Goal: Task Accomplishment & Management: Manage account settings

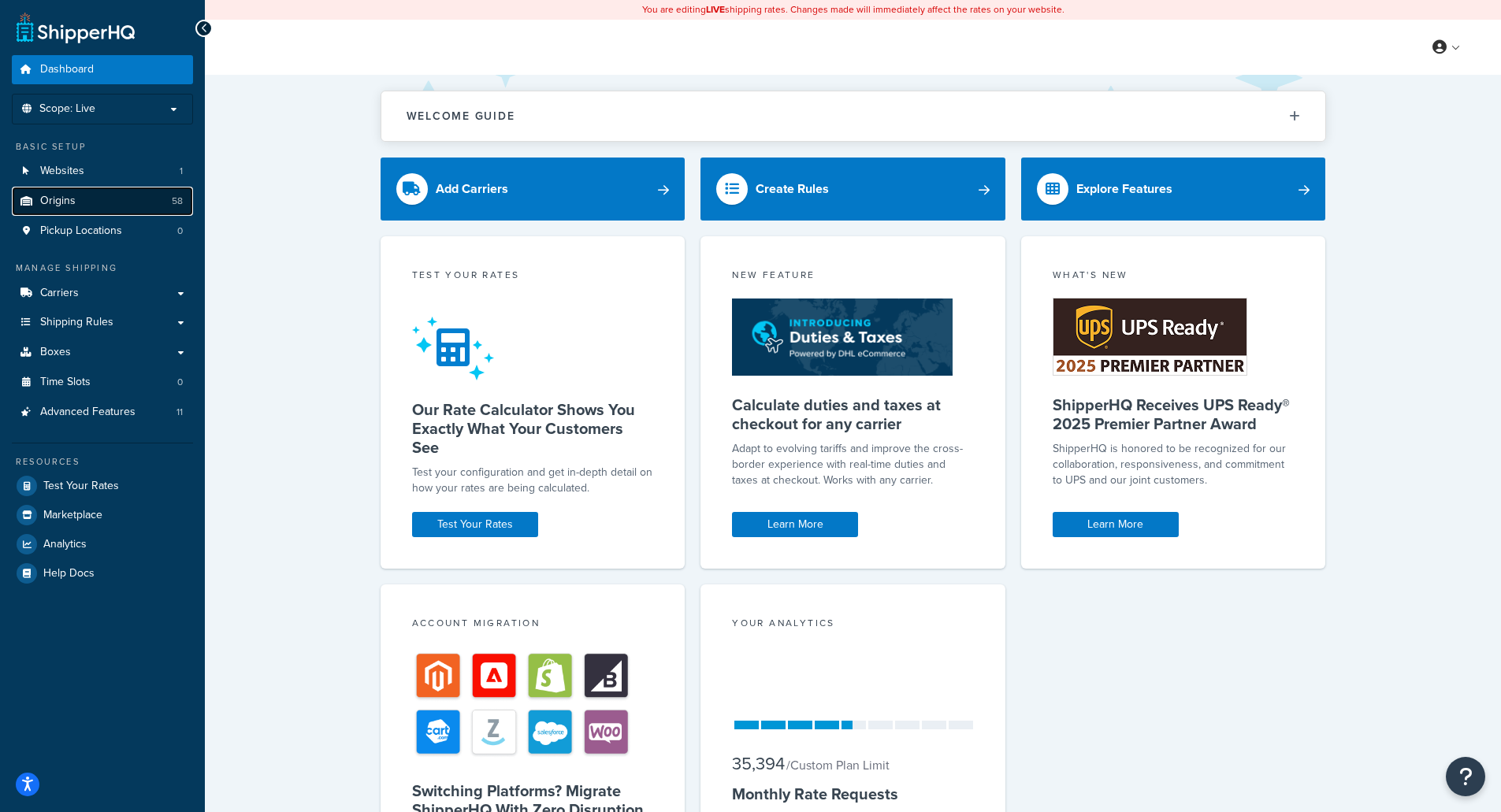
click at [78, 199] on link "Origins 58" at bounding box center [102, 201] width 181 height 29
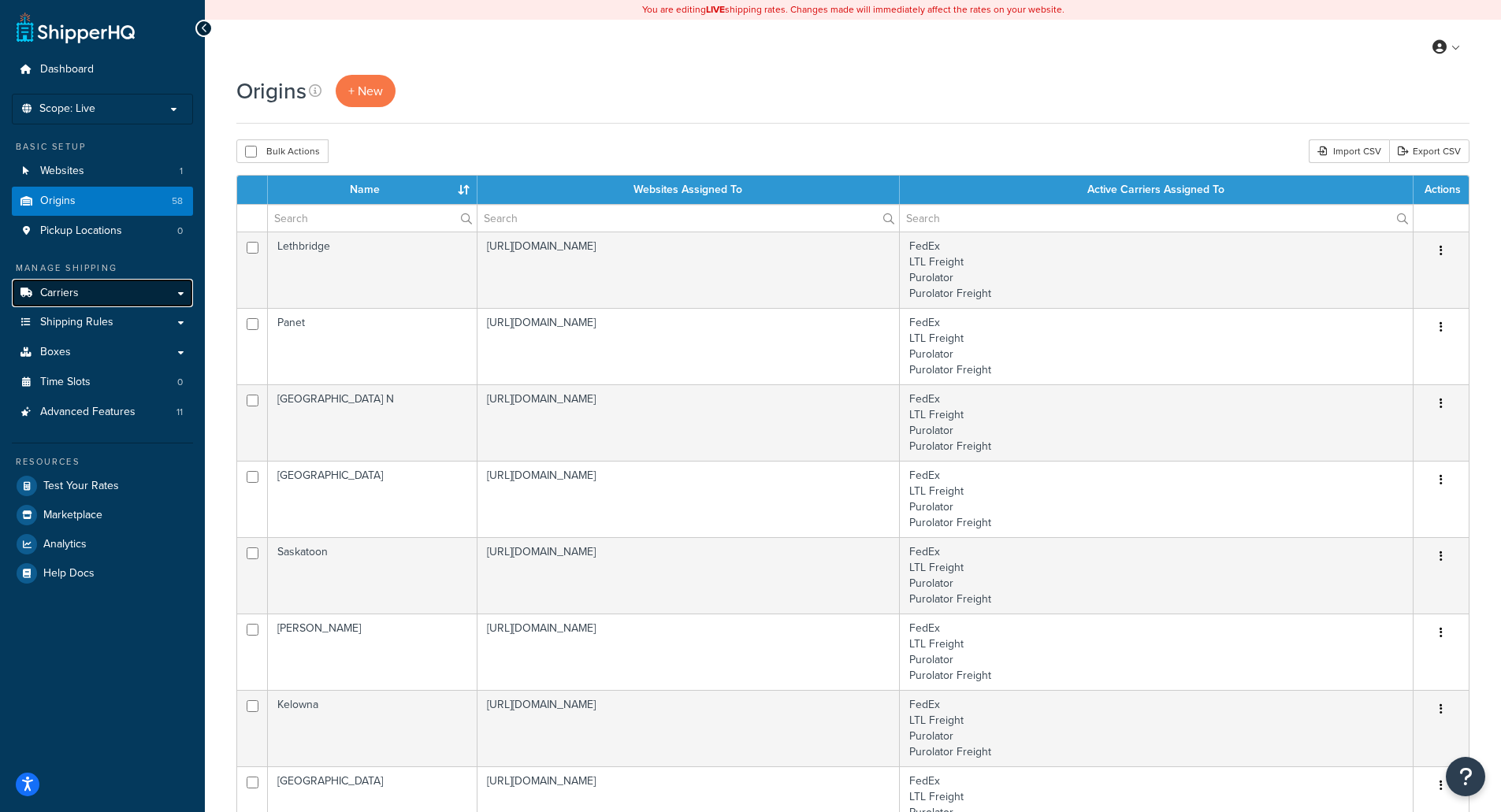
click at [78, 295] on link "Carriers" at bounding box center [102, 293] width 181 height 29
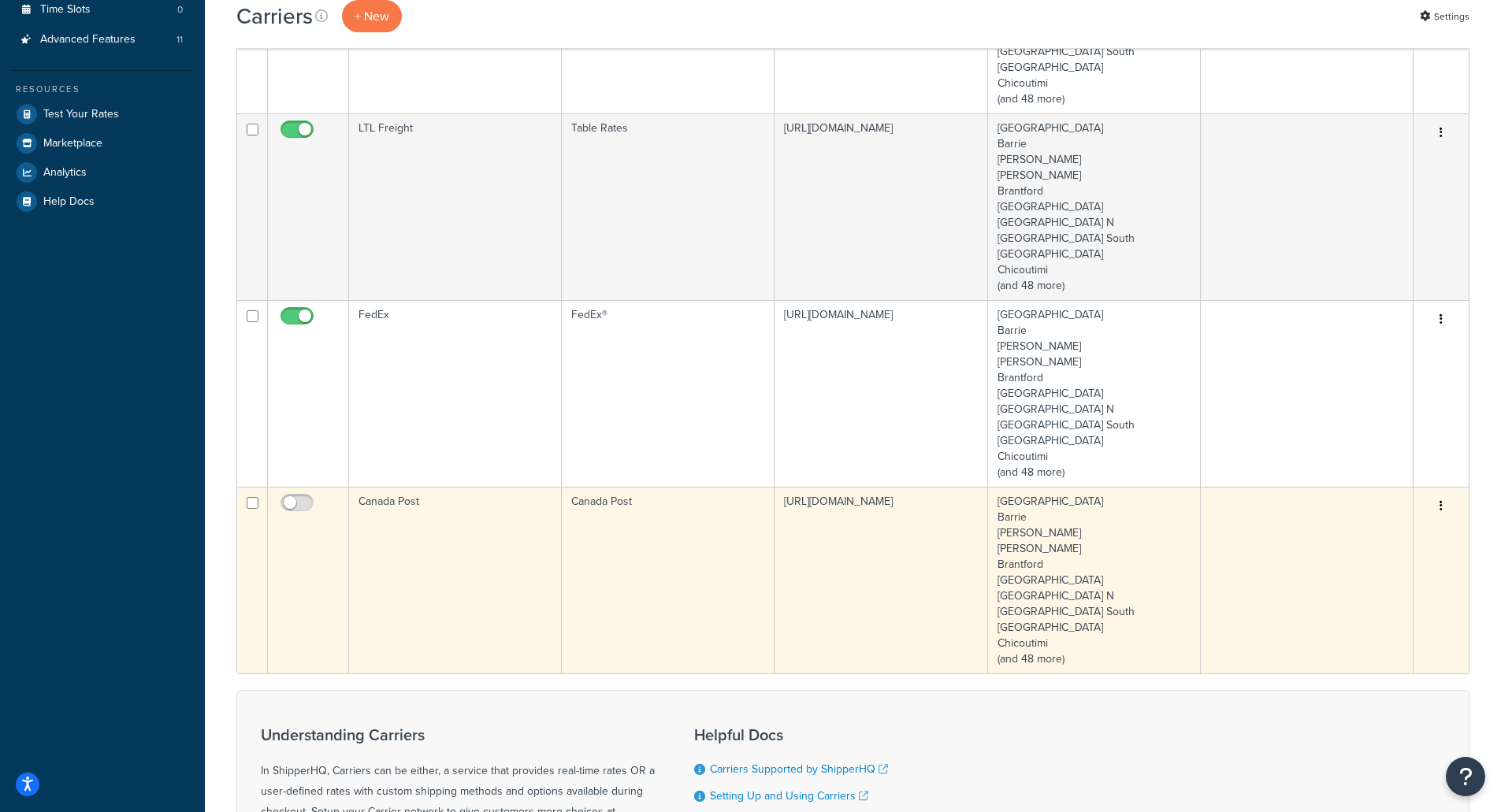
scroll to position [473, 0]
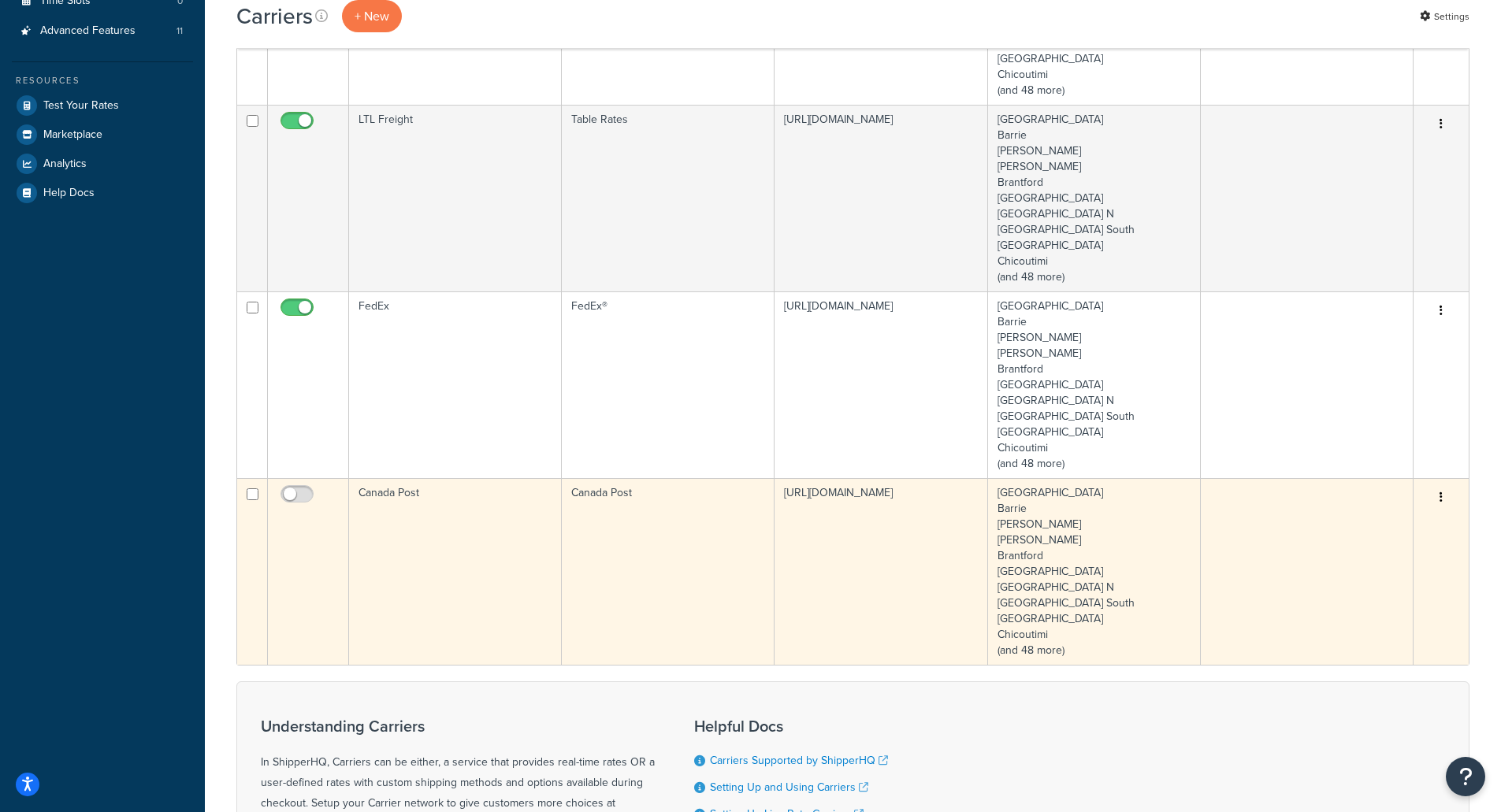
click at [422, 554] on td "Canada Post" at bounding box center [455, 572] width 213 height 187
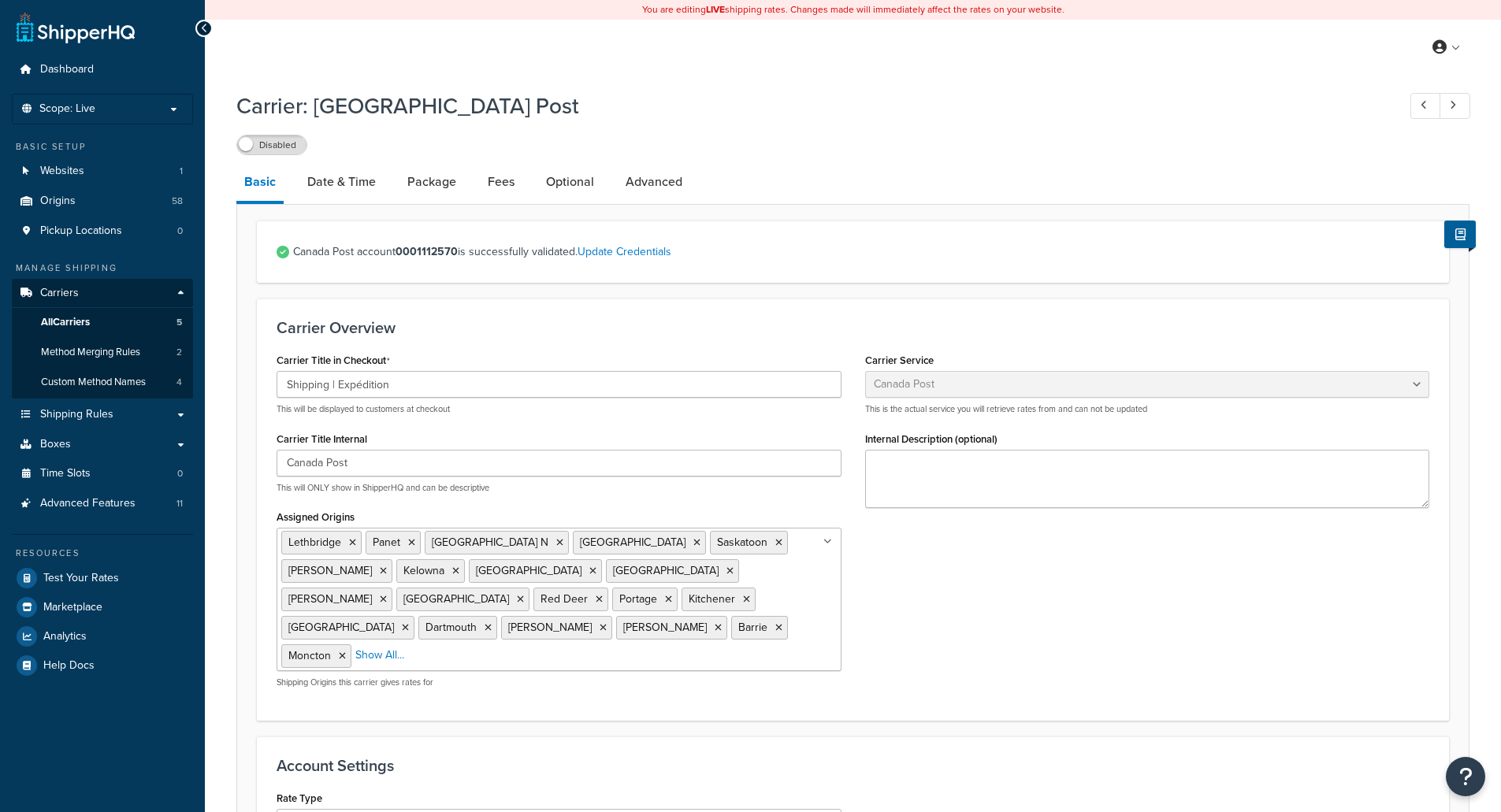
select select "canadaPost"
select select "NEGOTIATED"
click at [428, 183] on link "Package" at bounding box center [431, 181] width 64 height 38
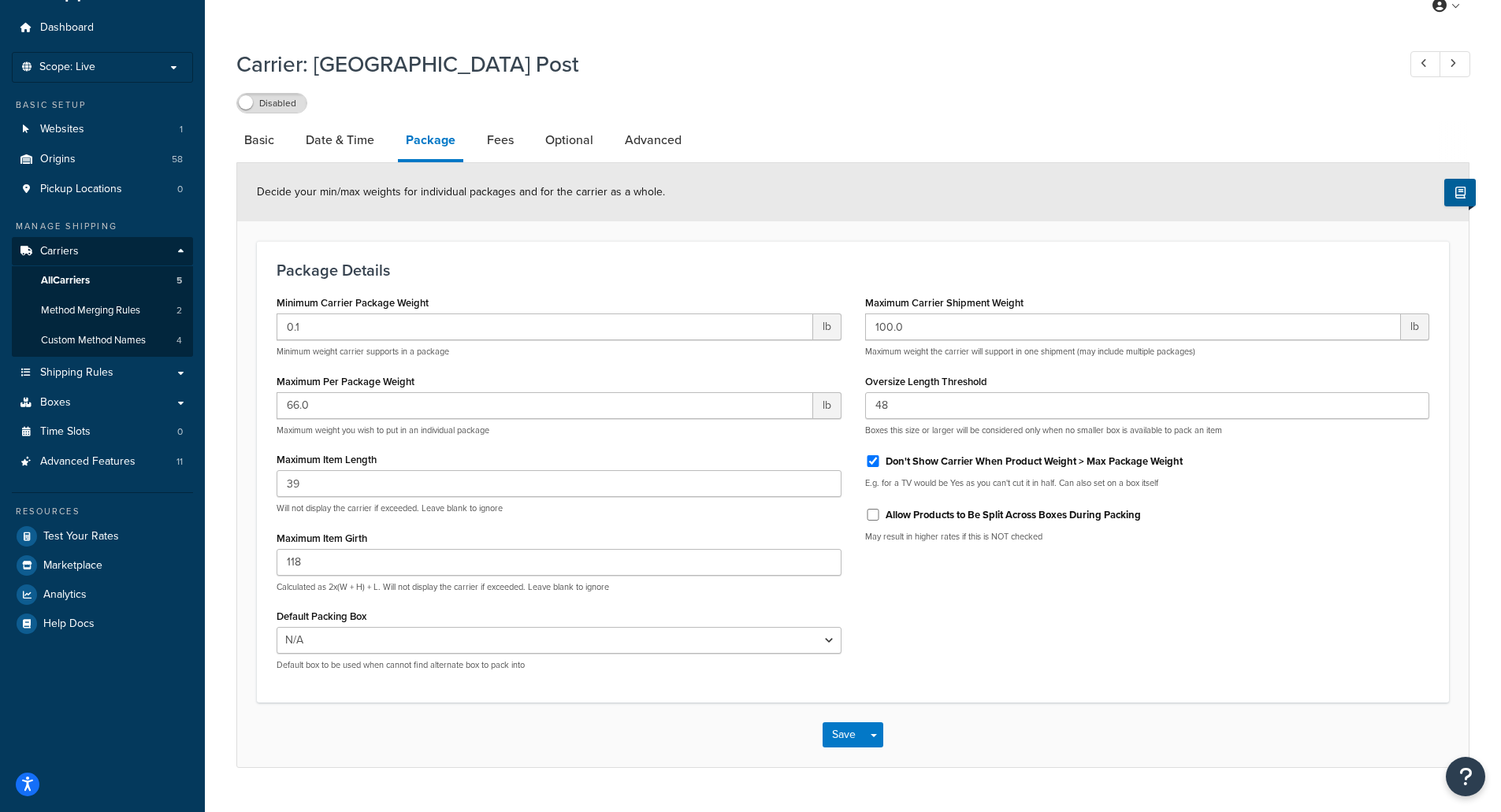
scroll to position [77, 0]
